Goal: Information Seeking & Learning: Find specific fact

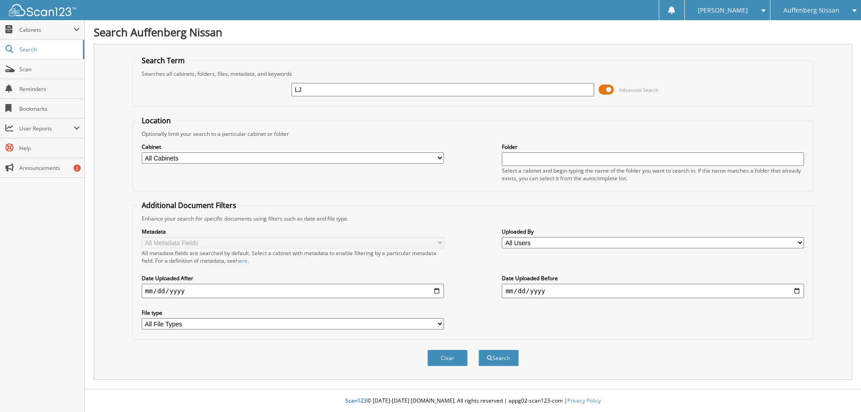
type input "L"
type input "[PERSON_NAME]"
click at [479, 350] on button "Search" at bounding box center [499, 358] width 40 height 17
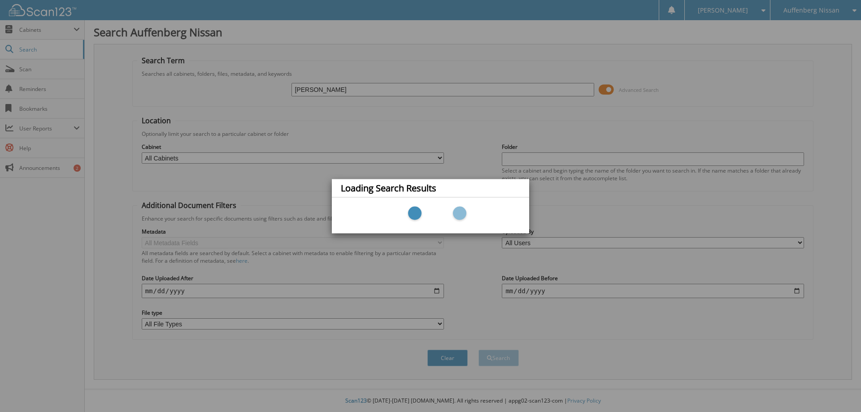
click at [495, 123] on div "Loading Search Results" at bounding box center [430, 206] width 861 height 412
click at [341, 91] on div "Loading Search Results" at bounding box center [430, 206] width 861 height 412
drag, startPoint x: 343, startPoint y: 87, endPoint x: 243, endPoint y: 86, distance: 100.0
click at [243, 86] on div "Loading Search Results" at bounding box center [430, 206] width 861 height 412
click at [39, 70] on div "Loading Search Results" at bounding box center [430, 206] width 861 height 412
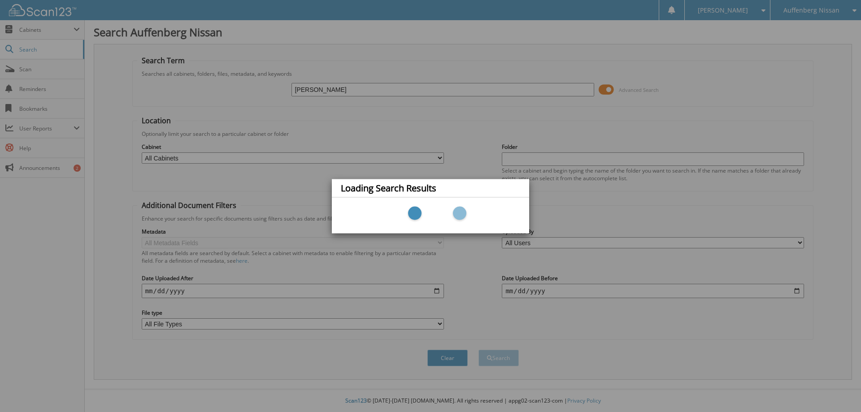
click at [20, 68] on div "Loading Search Results" at bounding box center [430, 206] width 861 height 412
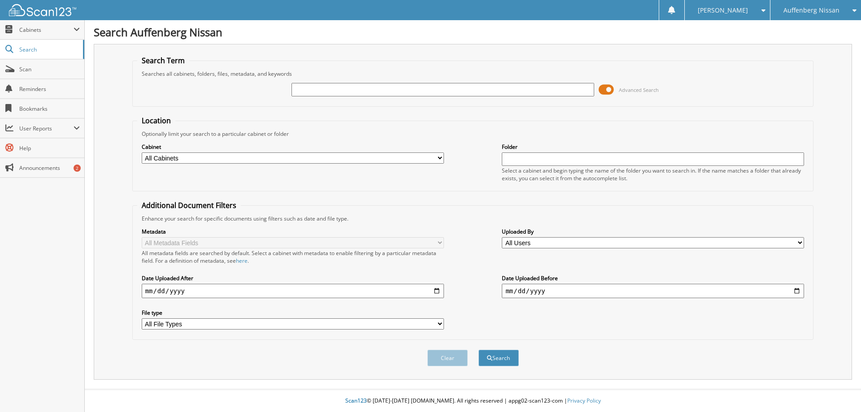
click at [441, 157] on select "All Cabinets NEW CAR INVOICES PARTS PAYABLES PAYABLES 2017 PAYABLES 2018 PAYABL…" at bounding box center [293, 158] width 302 height 11
select select "50702"
click at [142, 153] on select "All Cabinets NEW CAR INVOICES PARTS PAYABLES PAYABLES 2017 PAYABLES 2018 PAYABL…" at bounding box center [293, 158] width 302 height 11
click at [327, 89] on input "text" at bounding box center [443, 89] width 302 height 13
type input "JING"
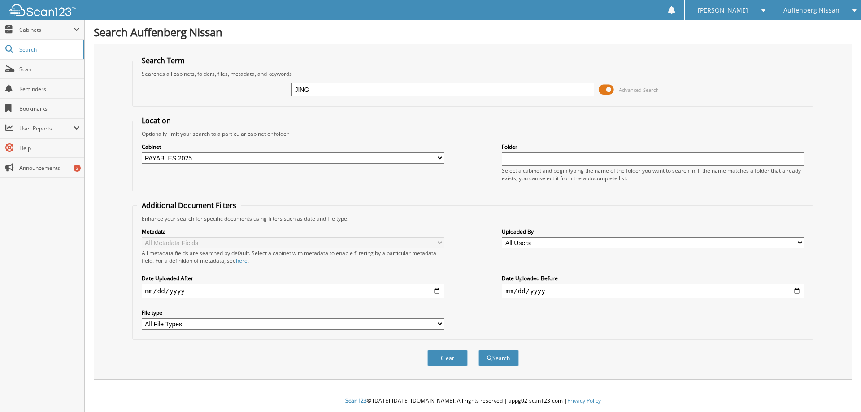
click at [479, 350] on button "Search" at bounding box center [499, 358] width 40 height 17
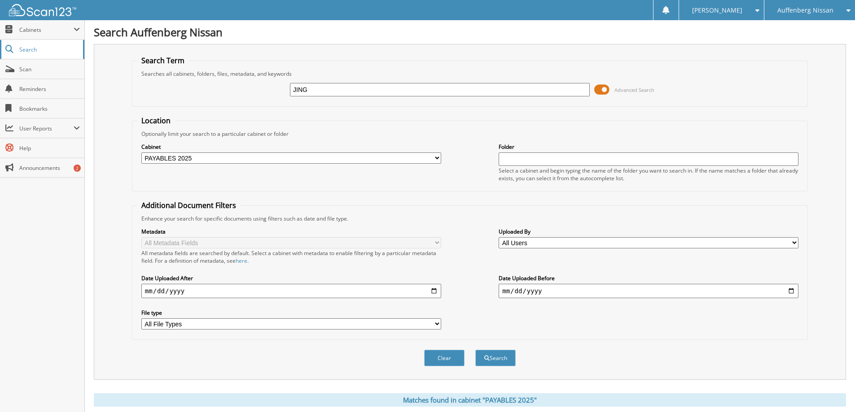
click at [45, 51] on span "Search" at bounding box center [48, 50] width 59 height 8
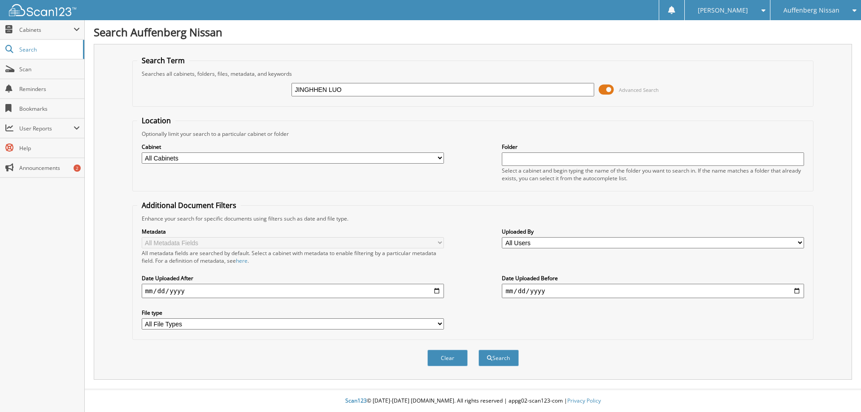
type input "JINGHHEN LUO"
click at [479, 350] on button "Search" at bounding box center [499, 358] width 40 height 17
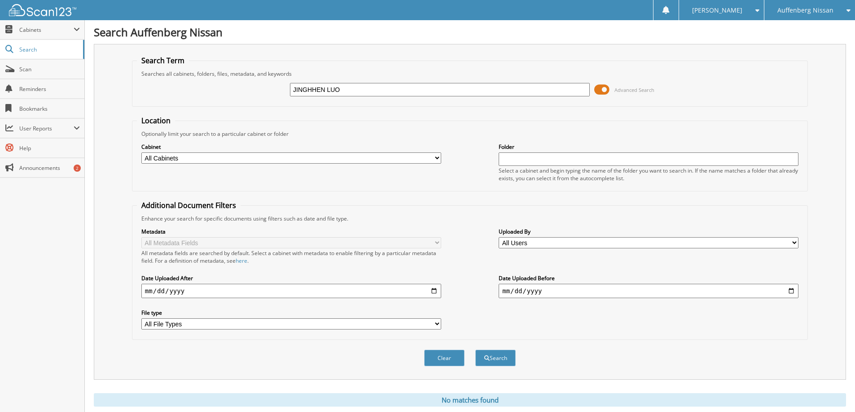
click at [525, 164] on input "text" at bounding box center [648, 159] width 300 height 13
click at [521, 242] on select "All Users Aaron Lucas Adis Sahbegovic Alex Simmons Alexander Birgenheier ALI KI…" at bounding box center [648, 242] width 300 height 11
click at [498, 237] on select "All Users Aaron Lucas Adis Sahbegovic Alex Simmons Alexander Birgenheier ALI KI…" at bounding box center [648, 242] width 300 height 11
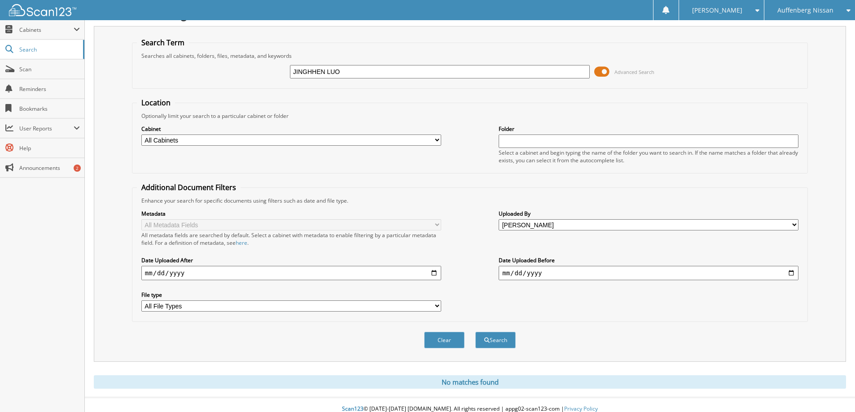
scroll to position [26, 0]
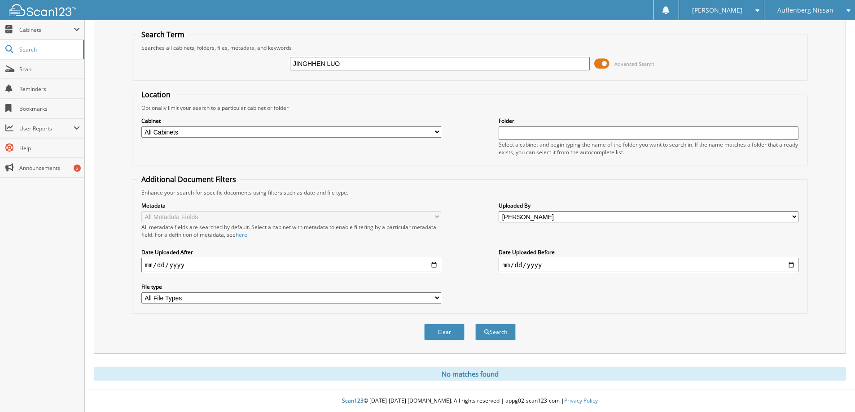
click at [518, 215] on select "All Users Aaron Lucas Adis Sahbegovic Alex Simmons Alexander Birgenheier ALI KI…" at bounding box center [648, 216] width 300 height 11
select select "8568"
click at [498, 211] on select "All Users Aaron Lucas Adis Sahbegovic Alex Simmons Alexander Birgenheier ALI KI…" at bounding box center [648, 216] width 300 height 11
click at [504, 332] on button "Search" at bounding box center [495, 332] width 40 height 17
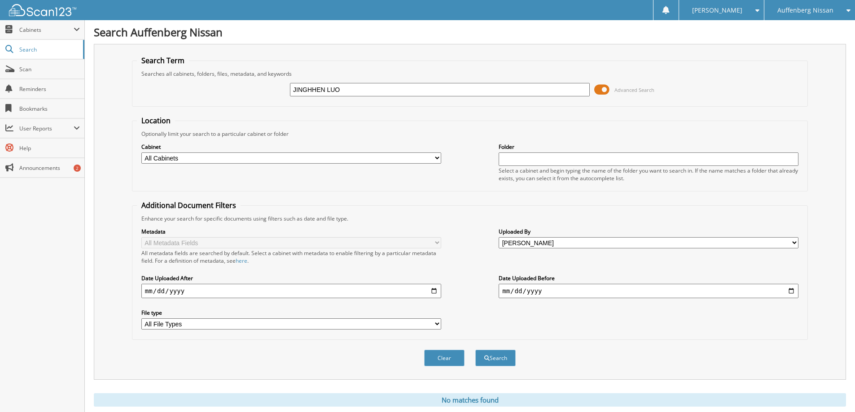
click at [176, 158] on select "All Cabinets NEW CAR INVOICES PARTS PAYABLES PAYABLES 2017 PAYABLES 2018 PAYABL…" at bounding box center [291, 158] width 300 height 11
select select "50702"
click at [141, 153] on select "All Cabinets NEW CAR INVOICES PARTS PAYABLES PAYABLES 2017 PAYABLES 2018 PAYABL…" at bounding box center [291, 158] width 300 height 11
click at [262, 255] on div "All metadata fields are searched by default. Select a cabinet with metadata to …" at bounding box center [291, 256] width 300 height 15
click at [524, 163] on input "text" at bounding box center [648, 159] width 300 height 13
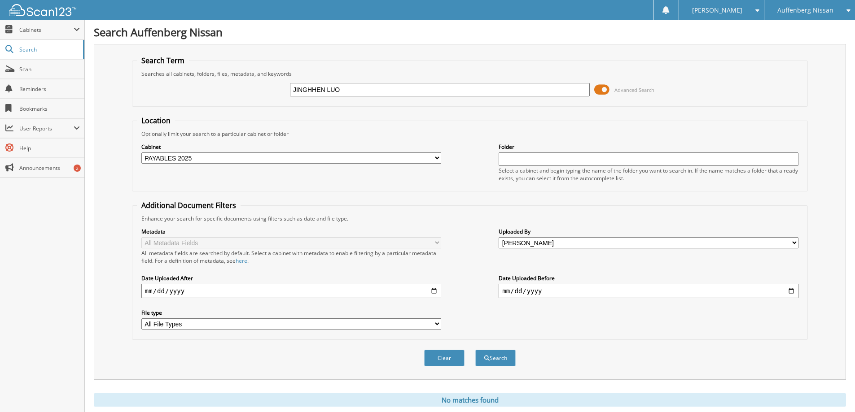
click at [515, 293] on input "date" at bounding box center [648, 291] width 300 height 14
click at [437, 324] on select "All File Types JPEG JPG MHT PDF TIF" at bounding box center [291, 324] width 300 height 11
click at [141, 319] on select "All File Types JPEG JPG MHT PDF TIF" at bounding box center [291, 324] width 300 height 11
click at [259, 292] on input "date" at bounding box center [291, 291] width 300 height 14
click at [444, 262] on div "Metadata All Metadata Fields All metadata fields are searched by default. Selec…" at bounding box center [470, 279] width 666 height 113
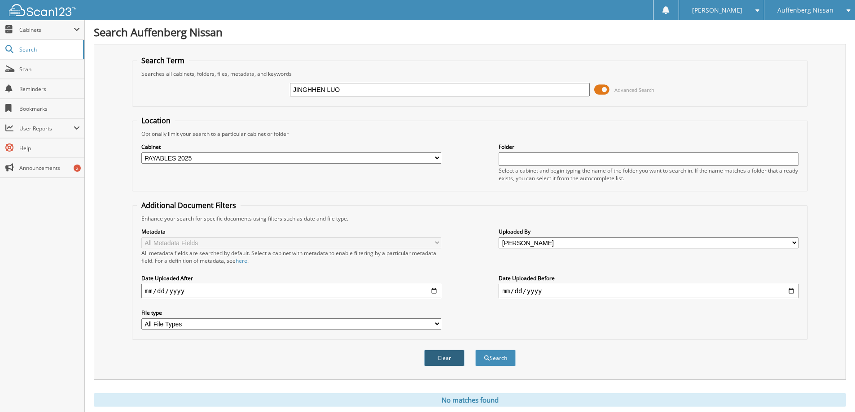
click at [448, 357] on button "Clear" at bounding box center [444, 358] width 40 height 17
select select
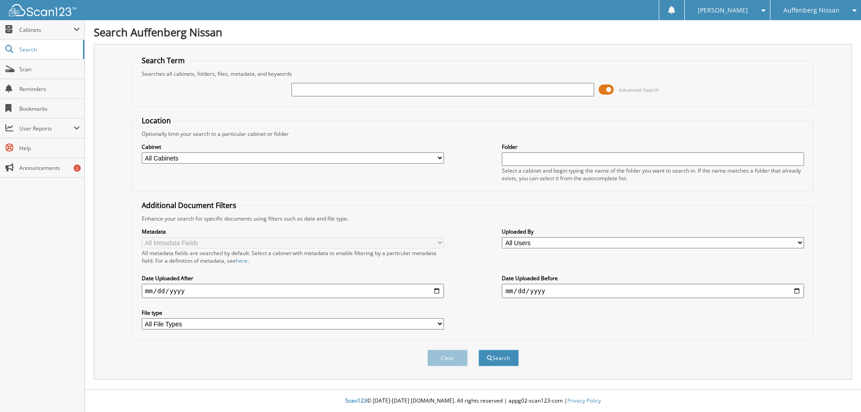
click at [386, 121] on fieldset "Location Optionally limit your search to a particular cabinet or folder Cabinet…" at bounding box center [473, 154] width 682 height 76
click at [385, 118] on fieldset "Location Optionally limit your search to a particular cabinet or folder Cabinet…" at bounding box center [473, 154] width 682 height 76
click at [343, 89] on input "text" at bounding box center [443, 89] width 302 height 13
type input "[PERSON_NAME]"
click at [479, 350] on button "Search" at bounding box center [499, 358] width 40 height 17
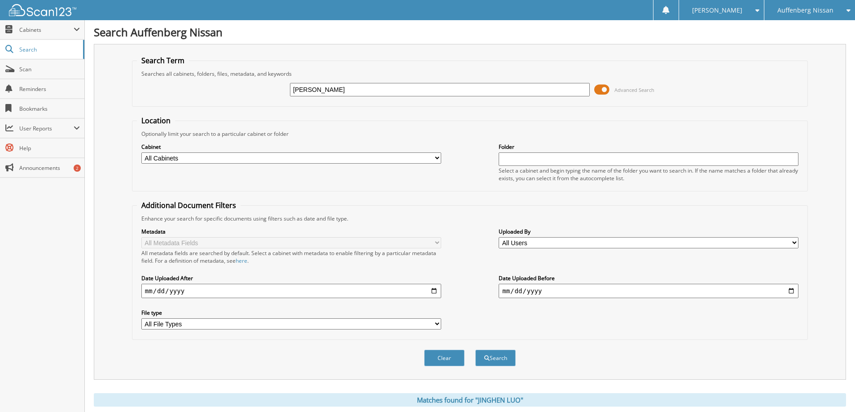
click at [237, 167] on div "Cabinet All Cabinets NEW CAR INVOICES PARTS PAYABLES PAYABLES 2017 PAYABLES 2018" at bounding box center [470, 162] width 666 height 49
